Goal: Task Accomplishment & Management: Manage account settings

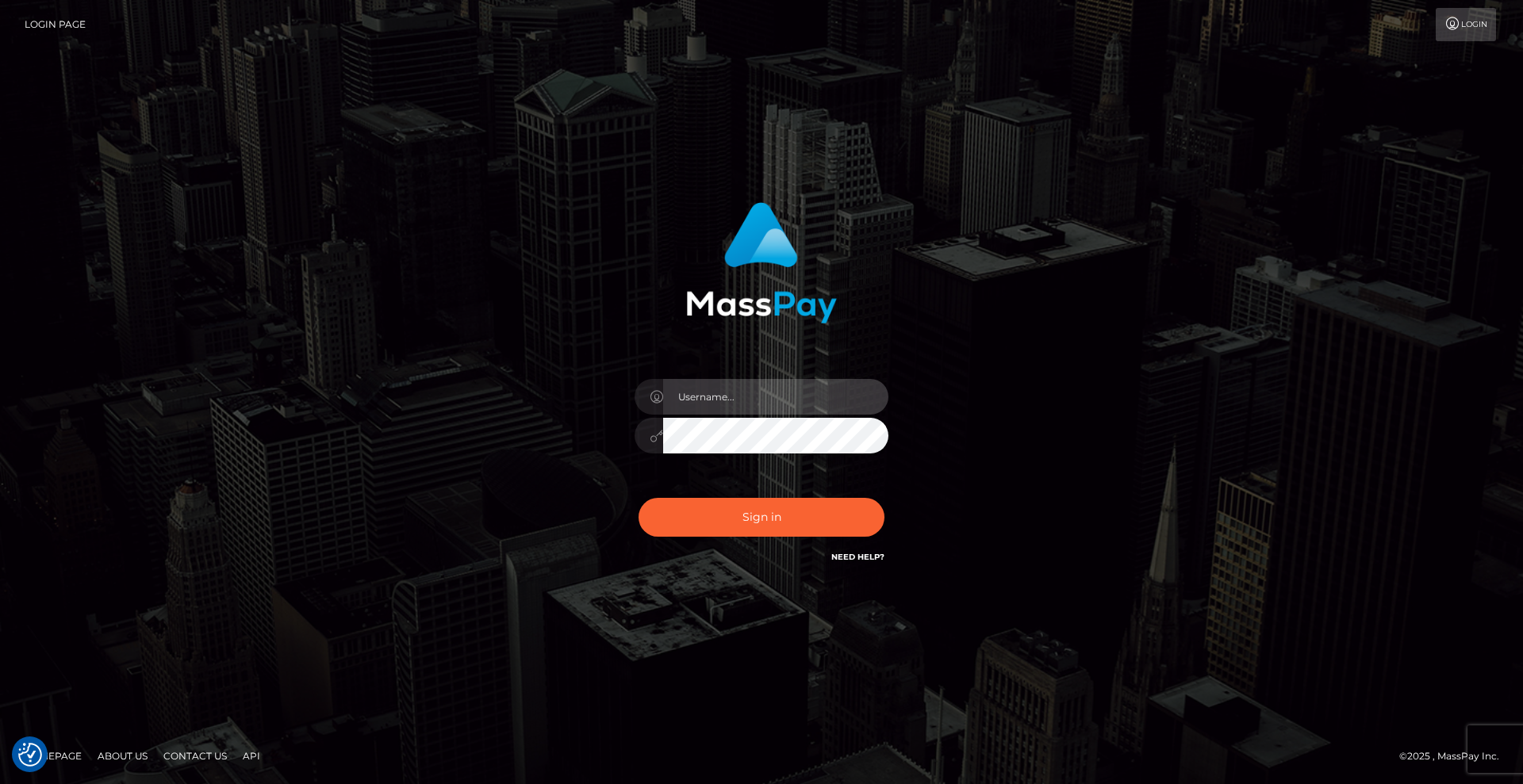
click at [738, 390] on input "text" at bounding box center [775, 397] width 225 height 36
type input "[DEMOGRAPHIC_DATA]xcite"
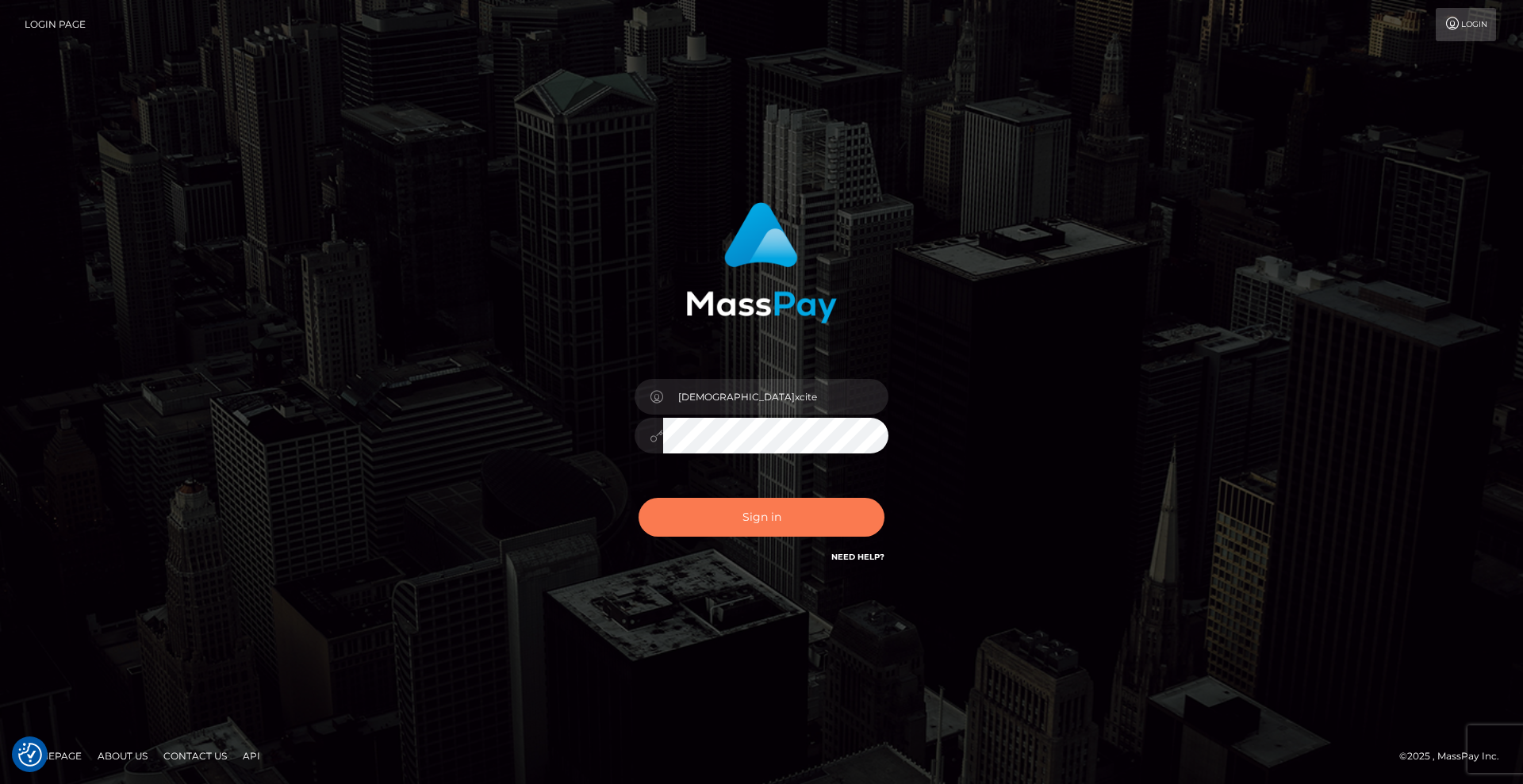
click at [767, 507] on button "Sign in" at bounding box center [761, 517] width 246 height 39
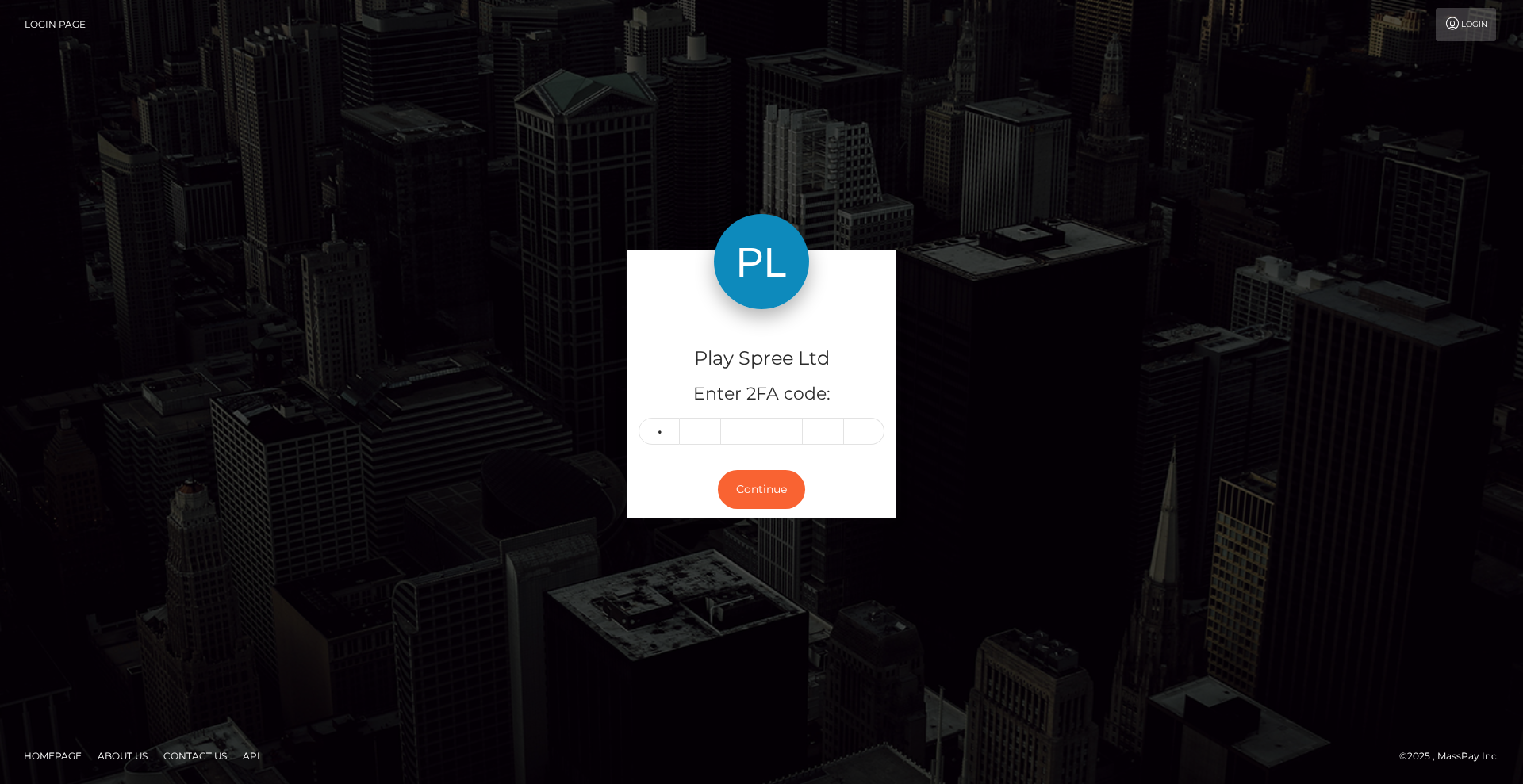
type input "0"
type input "1"
type input "0"
type input "9"
type input "6"
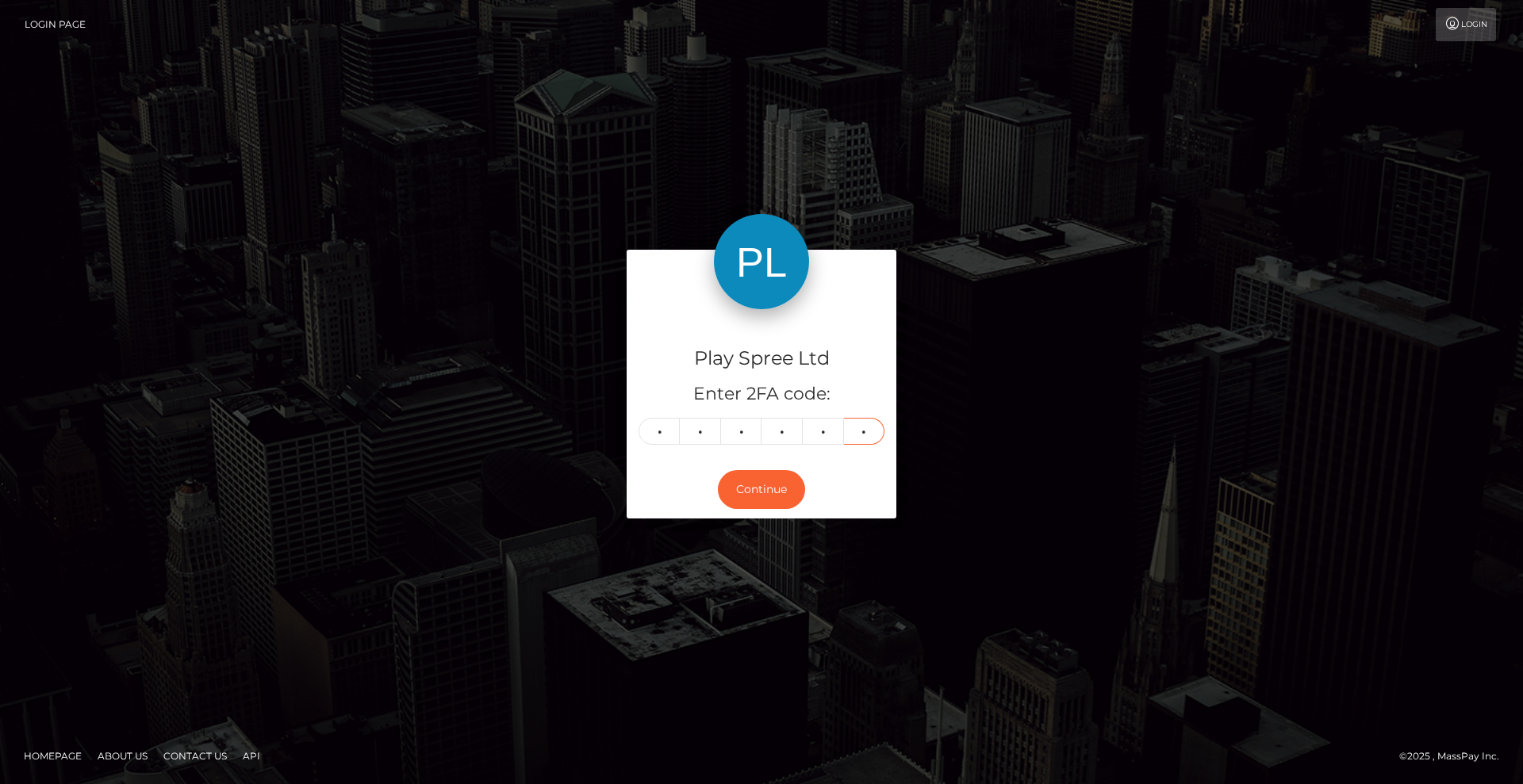
type input "9"
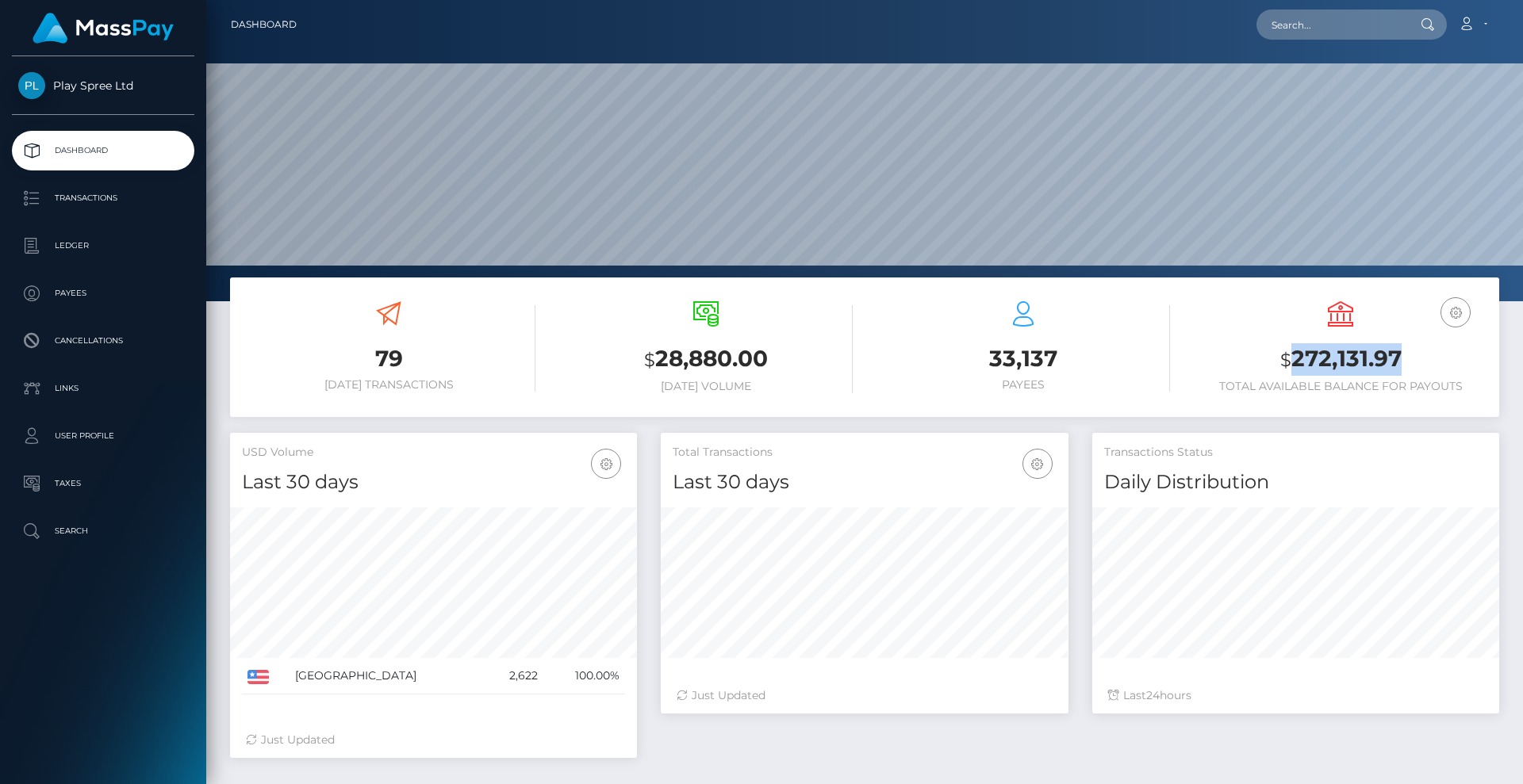
scroll to position [281, 408]
